Goal: Browse casually

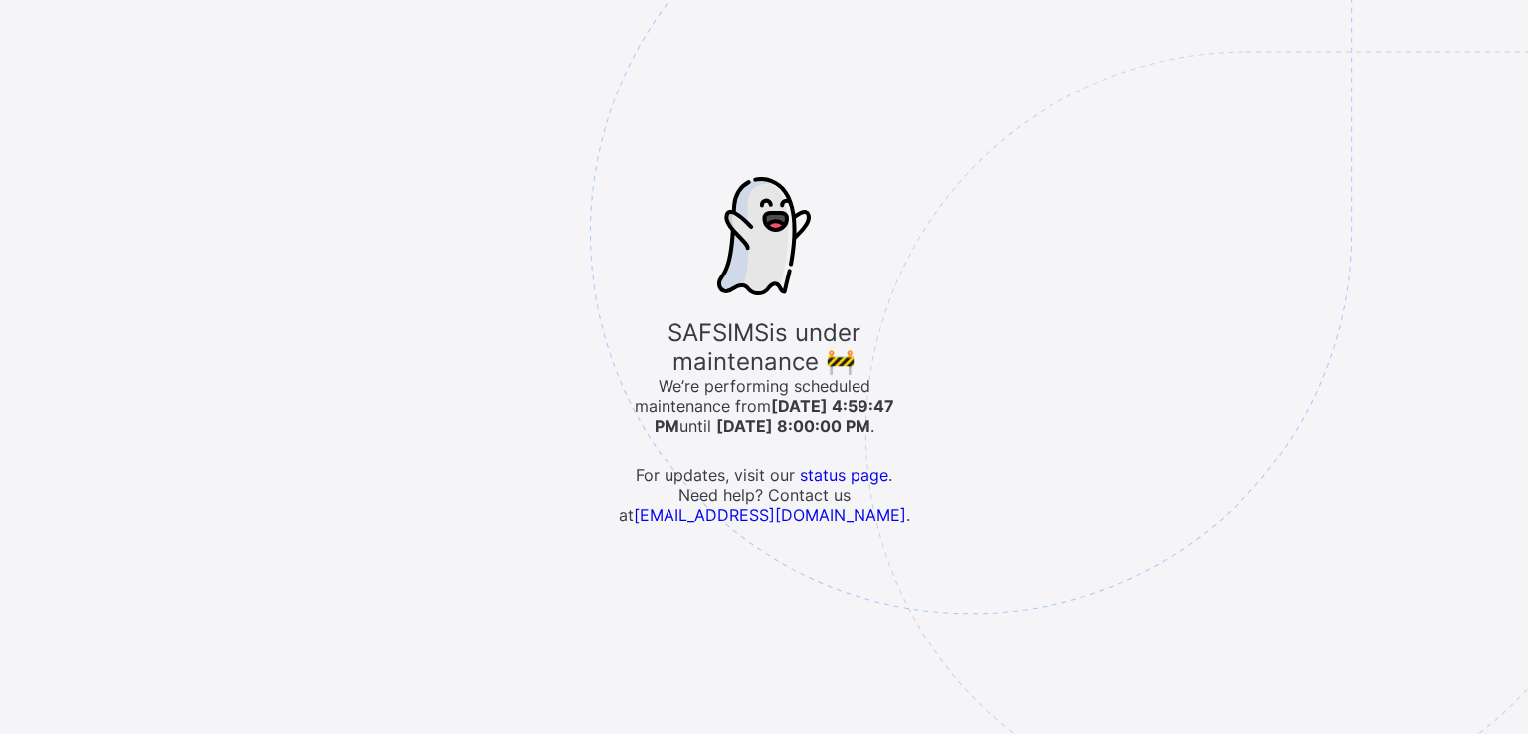
click at [762, 514] on img at bounding box center [1109, 333] width 1038 height 962
click at [732, 515] on img at bounding box center [1109, 333] width 1038 height 962
click at [846, 474] on img at bounding box center [1109, 333] width 1038 height 962
click at [1306, 379] on img at bounding box center [1109, 333] width 1038 height 962
